Goal: Task Accomplishment & Management: Manage account settings

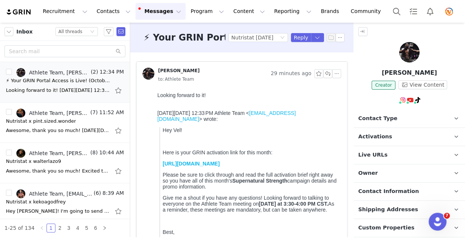
click at [159, 15] on button "Messages Messages" at bounding box center [160, 11] width 50 height 17
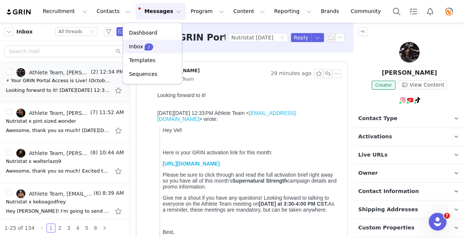
click at [148, 48] on span "2" at bounding box center [149, 46] width 8 height 7
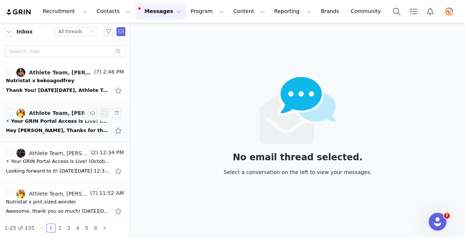
click at [40, 127] on div "Hey [PERSON_NAME], Thanks for the GRIN activation link. I'm excited to get star…" at bounding box center [58, 130] width 104 height 7
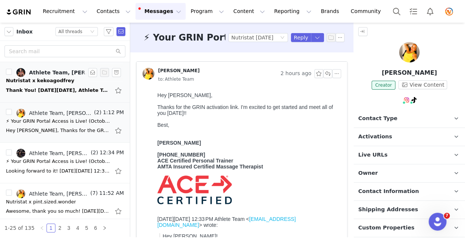
click at [54, 87] on div "Thank You! [DATE][DATE], Athlete Team <[EMAIL_ADDRESS][DOMAIN_NAME]> wrote: Hey…" at bounding box center [58, 90] width 104 height 7
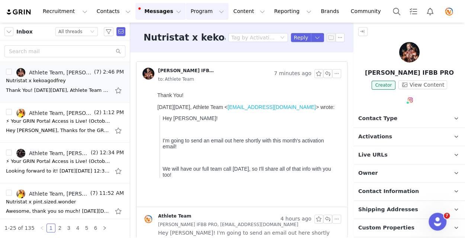
click at [186, 9] on button "Program Program" at bounding box center [207, 11] width 42 height 17
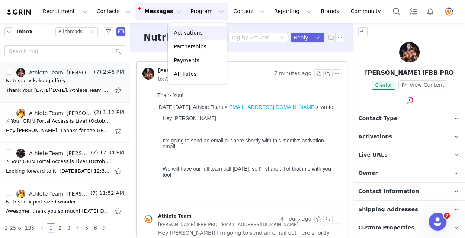
click at [181, 31] on p "Activations" at bounding box center [188, 33] width 29 height 8
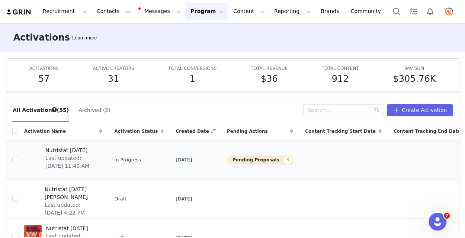
click at [71, 150] on span "Nutristat [DATE]" at bounding box center [71, 150] width 52 height 8
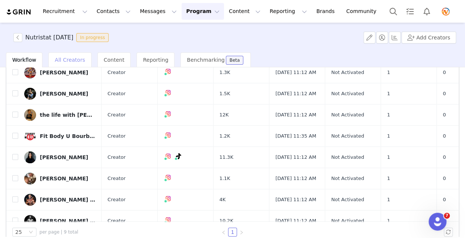
click at [64, 59] on span "All Creators" at bounding box center [70, 60] width 30 height 6
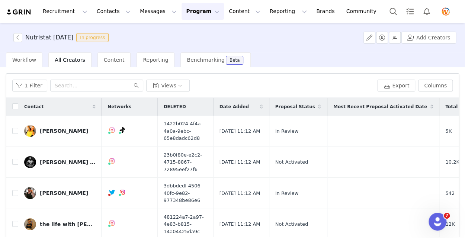
click at [194, 10] on button "Program Program" at bounding box center [202, 11] width 42 height 17
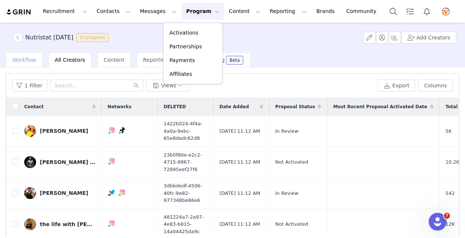
click at [13, 64] on div "Workflow" at bounding box center [24, 59] width 36 height 15
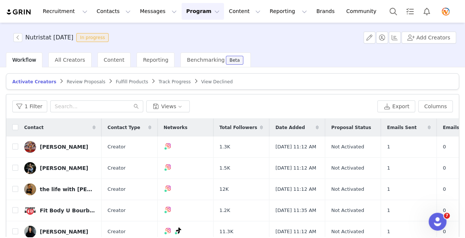
click at [78, 80] on span "Review Proposals" at bounding box center [86, 81] width 39 height 5
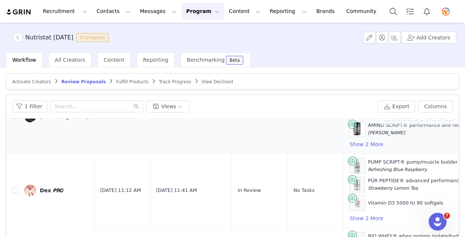
scroll to position [74, 0]
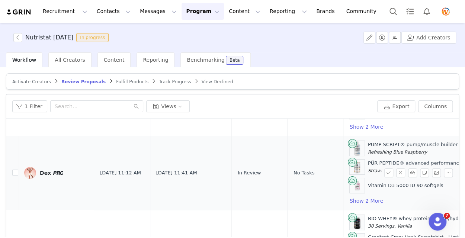
click at [44, 172] on div "Dex 𝙋𝙍𝙊" at bounding box center [51, 173] width 23 height 6
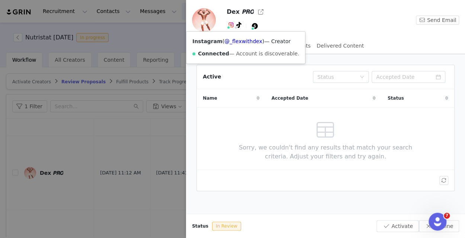
click at [230, 26] on img at bounding box center [231, 25] width 6 height 6
click at [237, 41] on link "@_flexwithdex" at bounding box center [243, 41] width 38 height 6
